Goal: Obtain resource: Download file/media

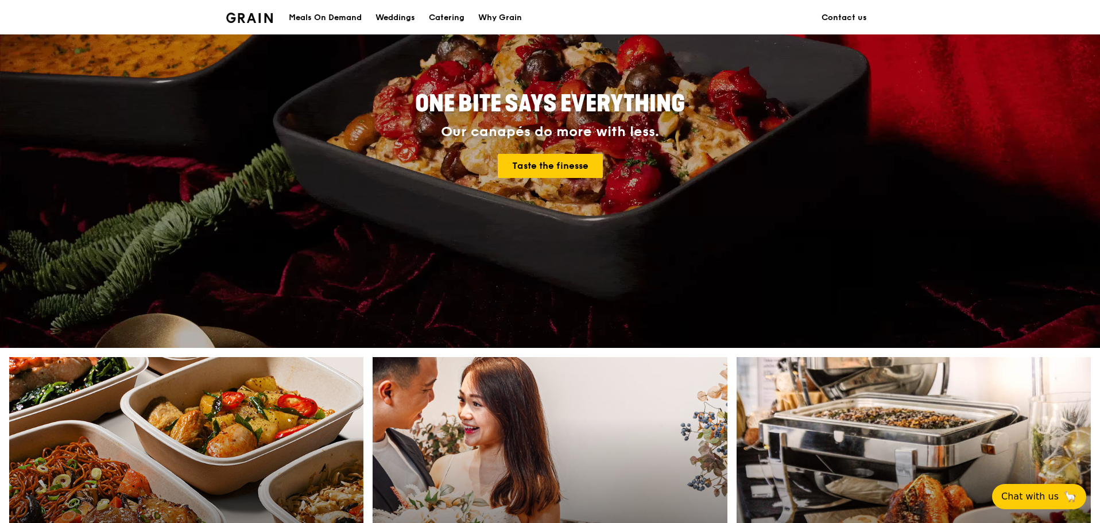
scroll to position [287, 0]
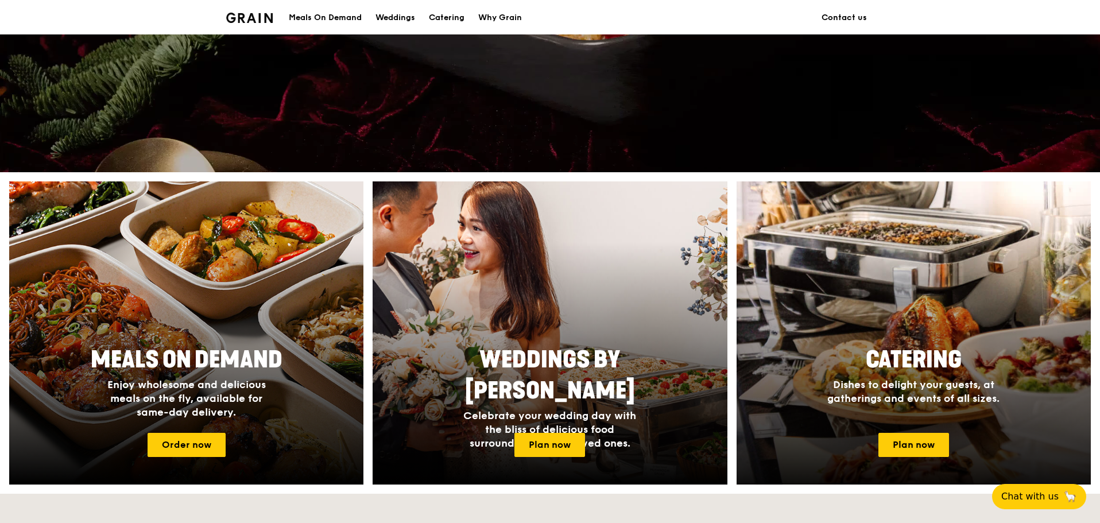
click at [714, 351] on div at bounding box center [914, 334] width 390 height 334
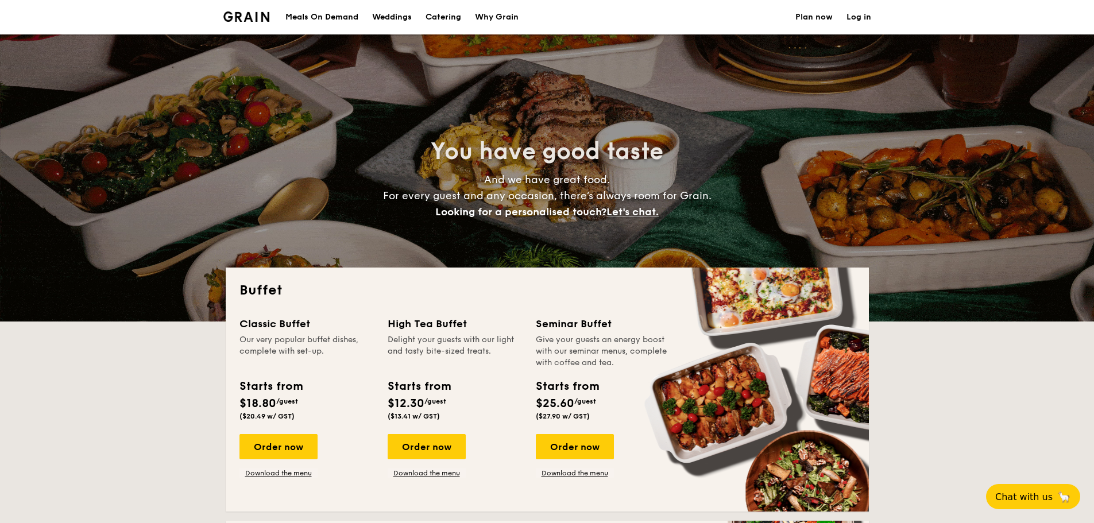
select select
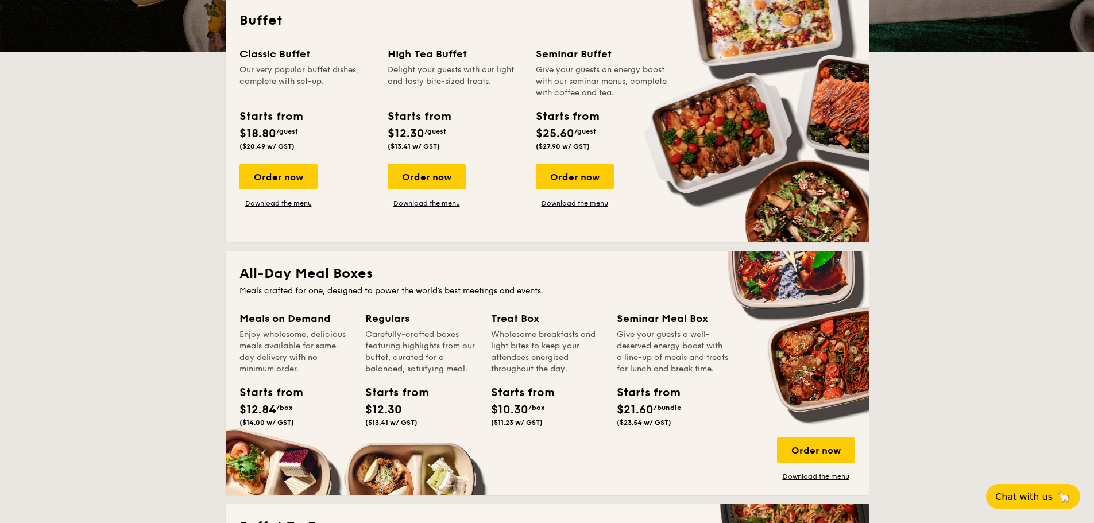
scroll to position [287, 0]
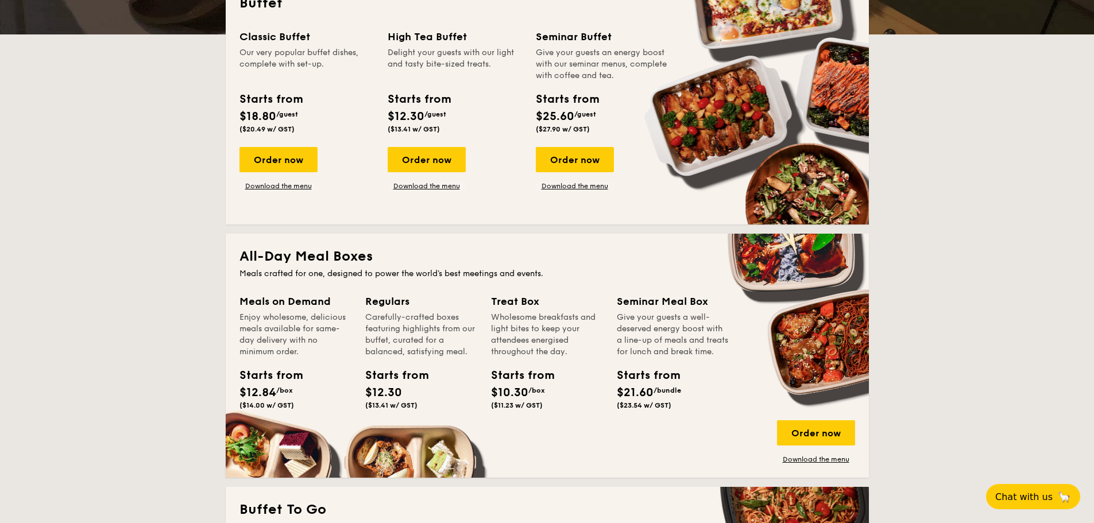
click at [270, 180] on div "Order now Download the menu" at bounding box center [278, 169] width 78 height 44
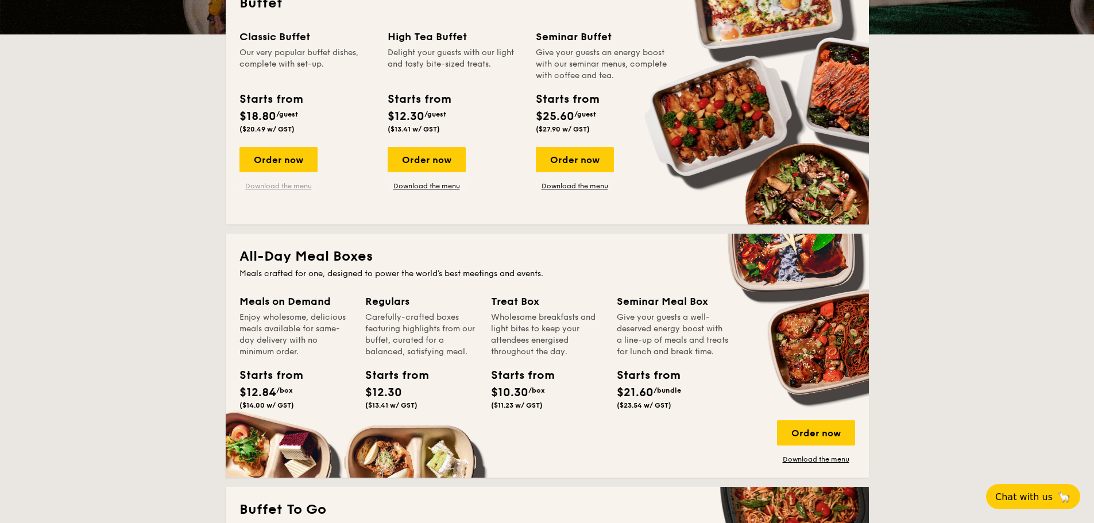
click at [266, 184] on link "Download the menu" at bounding box center [278, 185] width 78 height 9
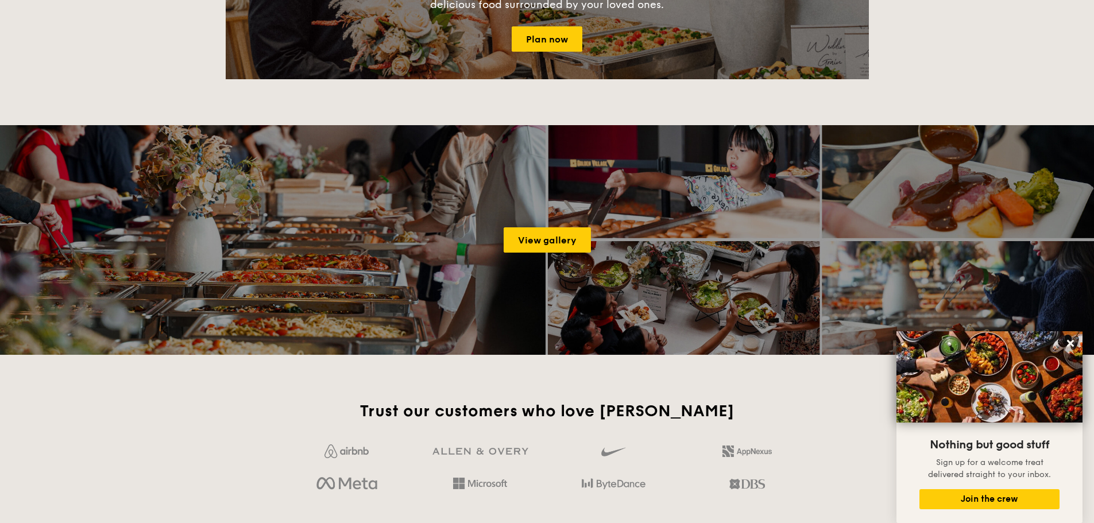
scroll to position [1435, 0]
